Goal: Find contact information: Find contact information

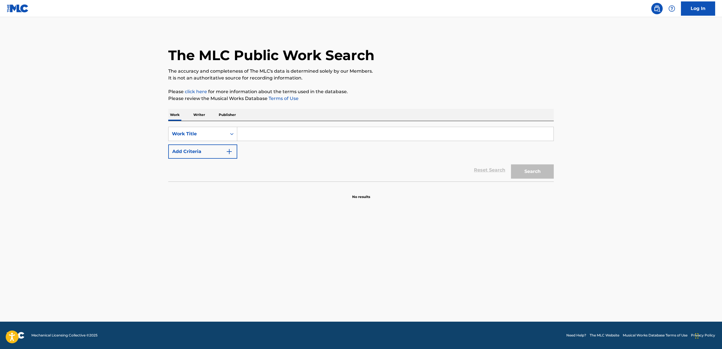
drag, startPoint x: 225, startPoint y: 117, endPoint x: 238, endPoint y: 121, distance: 13.3
click at [225, 117] on p "Publisher" at bounding box center [227, 115] width 21 height 12
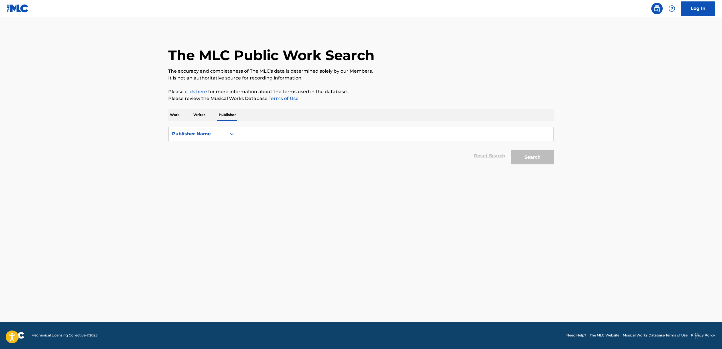
click at [276, 131] on input "Search Form" at bounding box center [395, 134] width 316 height 14
paste input "9057-0581 Québec Inc"
type input "9057-0581 Québec Inc"
drag, startPoint x: 524, startPoint y: 154, endPoint x: 527, endPoint y: 156, distance: 3.4
click at [524, 154] on button "Search" at bounding box center [532, 157] width 43 height 14
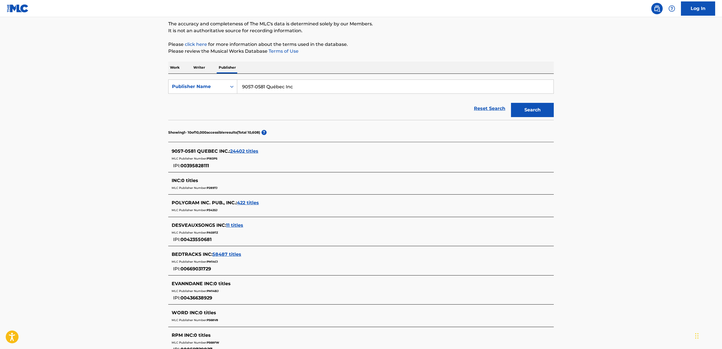
scroll to position [55, 0]
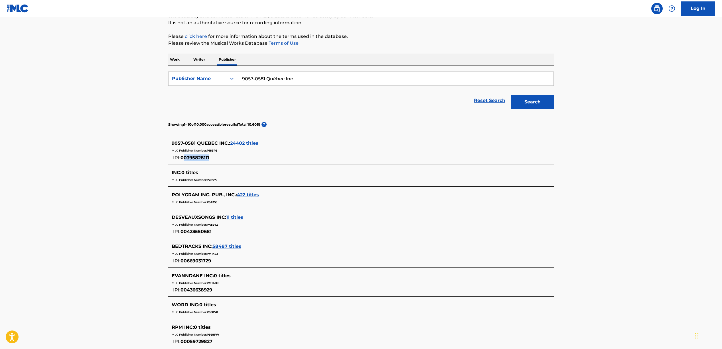
copy span "0395828111"
copy span "00395828111"
drag, startPoint x: 209, startPoint y: 159, endPoint x: 183, endPoint y: 158, distance: 26.0
click at [183, 158] on span "00395828111" at bounding box center [194, 157] width 29 height 5
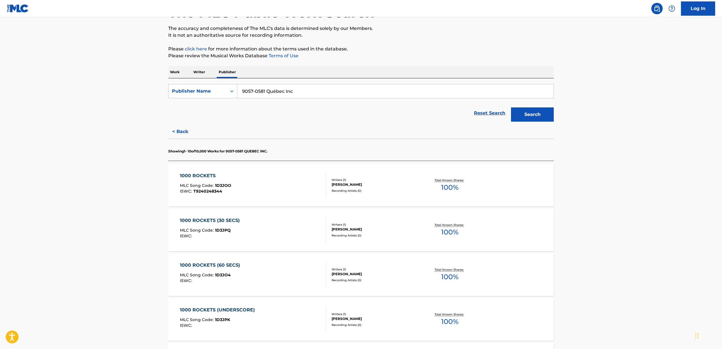
scroll to position [0, 0]
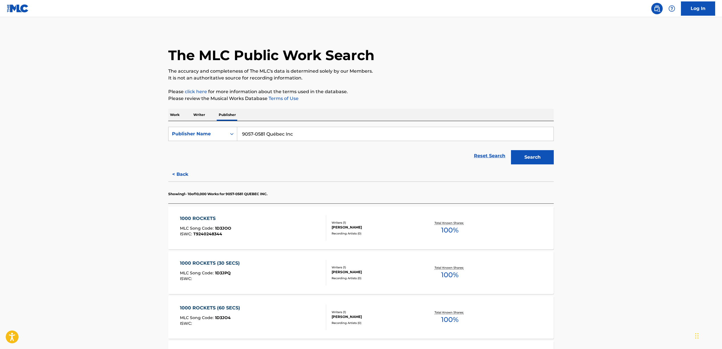
click at [293, 222] on div "1000 ROCKETS MLC Song Code : 1D3JOO ISWC : T9240248344" at bounding box center [253, 228] width 147 height 26
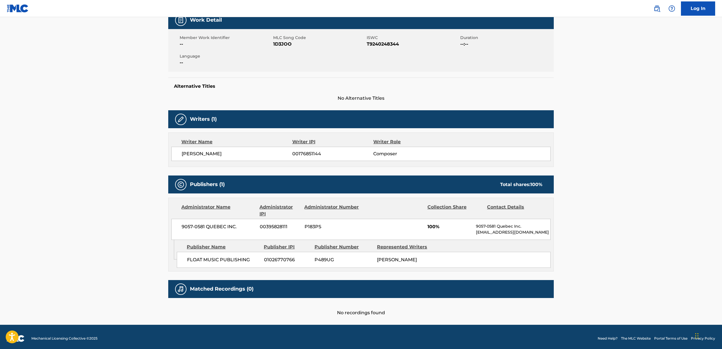
scroll to position [94, 0]
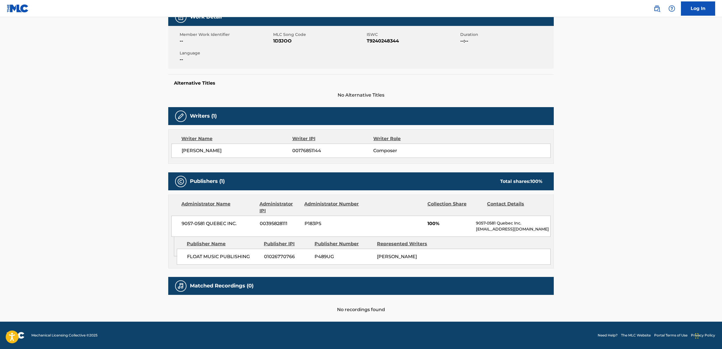
click at [281, 225] on span "00395828111" at bounding box center [280, 223] width 40 height 7
copy span "00395828111"
copy p "m@[DOMAIN_NAME]"
copy p "[EMAIL_ADDRESS][DOMAIN_NAME]"
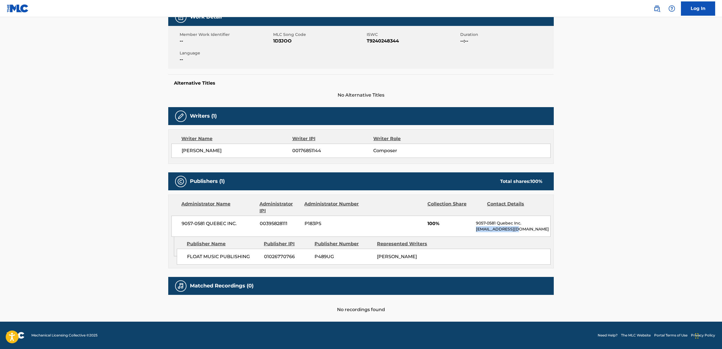
drag, startPoint x: 521, startPoint y: 231, endPoint x: 42, endPoint y: 191, distance: 479.7
click at [476, 230] on p "[EMAIL_ADDRESS][DOMAIN_NAME]" at bounding box center [513, 229] width 74 height 6
